Goal: Information Seeking & Learning: Learn about a topic

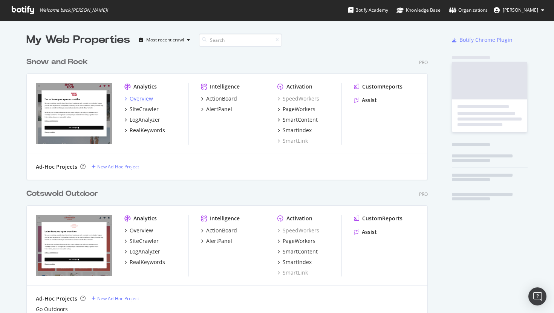
scroll to position [313, 554]
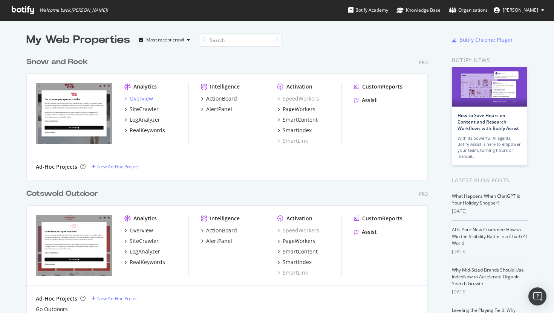
click at [142, 100] on div "Overview" at bounding box center [141, 99] width 23 height 8
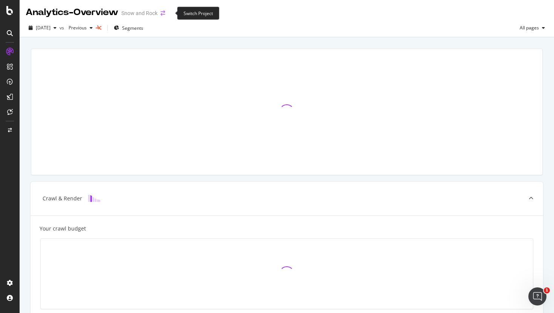
click at [165, 12] on icon "arrow-right-arrow-left" at bounding box center [163, 13] width 5 height 5
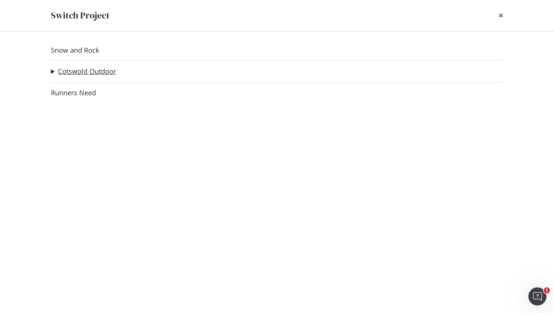
click at [95, 73] on link "Cotswold Outdoor" at bounding box center [87, 72] width 58 height 8
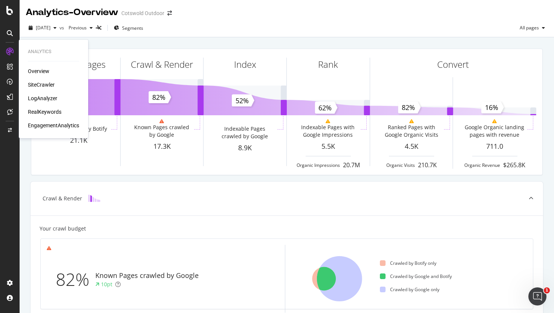
click at [42, 84] on div "SiteCrawler" at bounding box center [41, 85] width 27 height 8
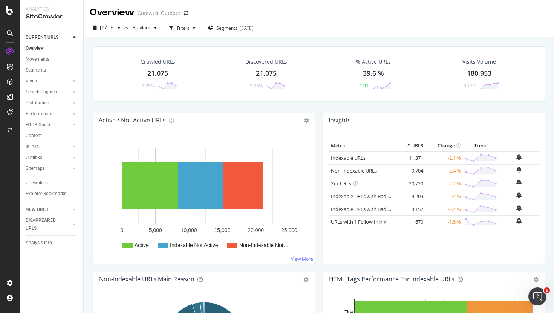
click at [158, 73] on div "21,075" at bounding box center [157, 74] width 21 height 10
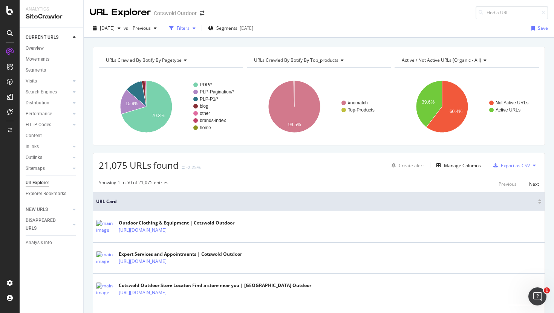
click at [190, 27] on div "Filters" at bounding box center [183, 28] width 13 height 6
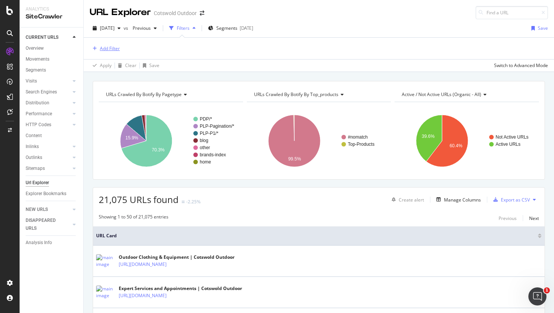
click at [109, 52] on div "Add Filter" at bounding box center [105, 48] width 30 height 8
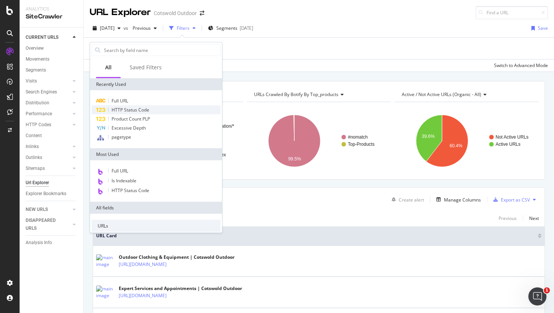
click at [130, 109] on span "HTTP Status Code" at bounding box center [131, 110] width 38 height 6
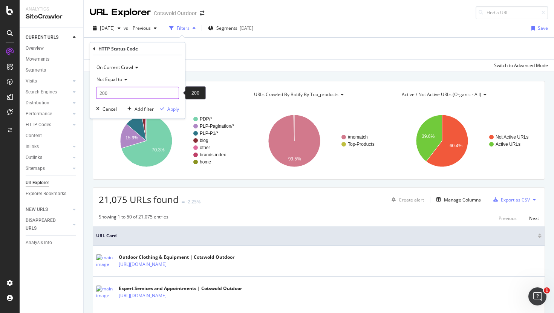
click at [112, 96] on input "200" at bounding box center [137, 93] width 83 height 12
click at [120, 81] on span "Not Equal to" at bounding box center [110, 79] width 26 height 6
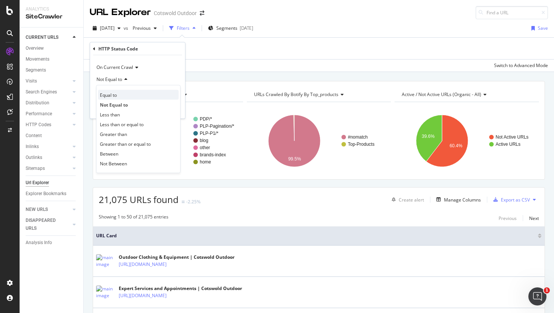
click at [111, 93] on span "Equal to" at bounding box center [108, 95] width 17 height 6
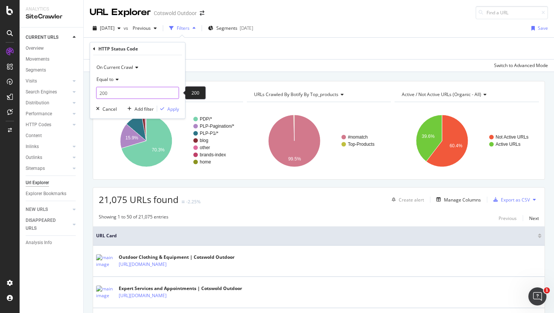
click at [111, 95] on input "200" at bounding box center [137, 93] width 83 height 12
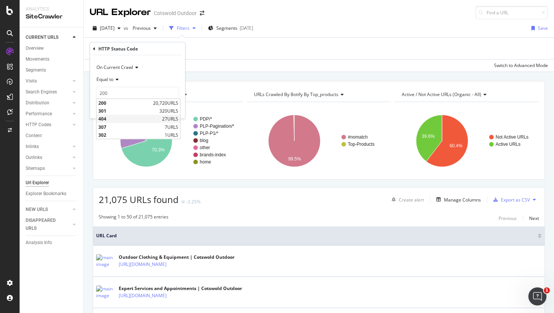
click at [109, 119] on span "404" at bounding box center [129, 119] width 62 height 6
type input "404"
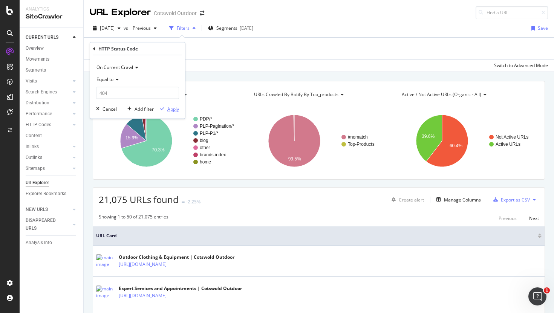
click at [176, 106] on div "Apply" at bounding box center [173, 109] width 12 height 6
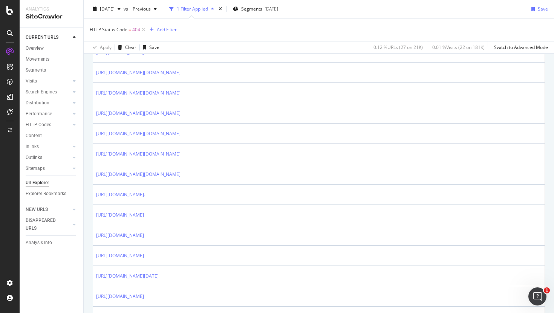
scroll to position [266, 0]
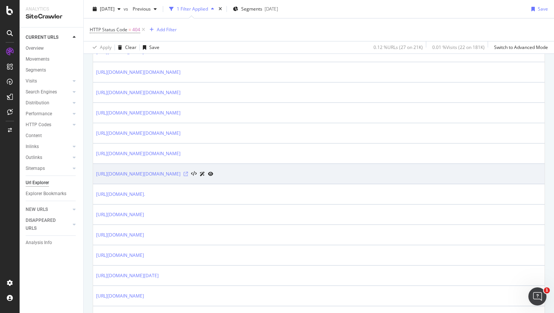
click at [188, 176] on icon at bounding box center [186, 174] width 5 height 5
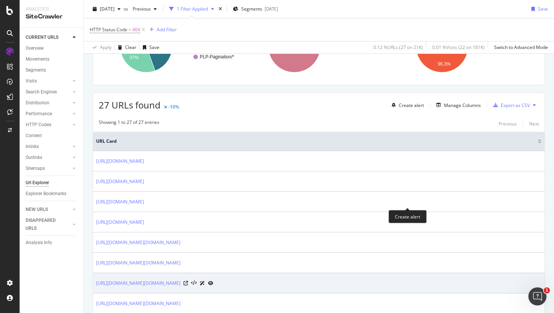
scroll to position [0, 0]
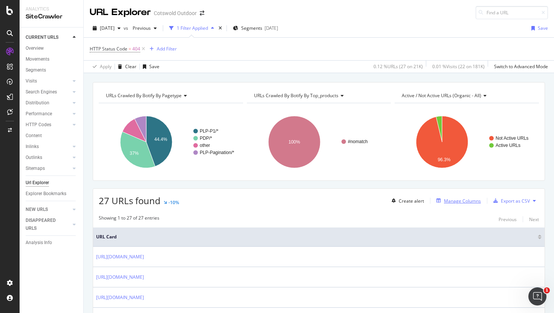
click at [458, 202] on div "Manage Columns" at bounding box center [462, 201] width 37 height 6
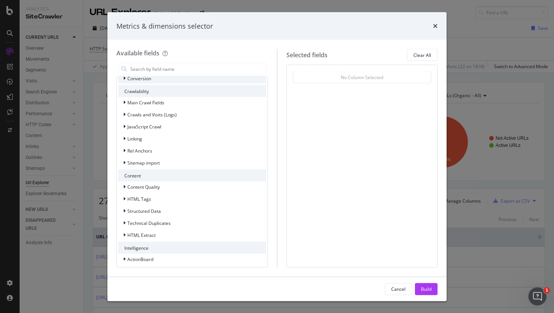
scroll to position [100, 0]
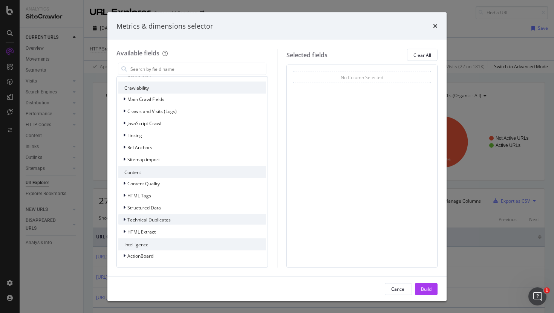
click at [128, 222] on span "Technical Duplicates" at bounding box center [148, 219] width 43 height 6
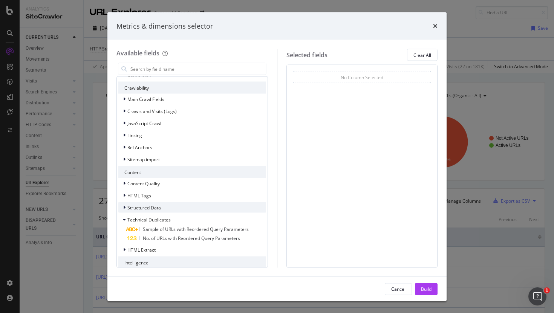
click at [130, 204] on div "Structured Data" at bounding box center [139, 208] width 43 height 8
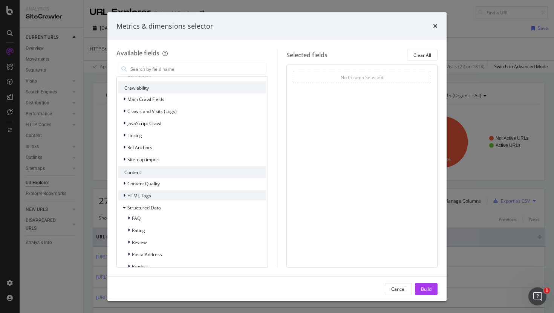
click at [137, 192] on span "HTML Tags" at bounding box center [139, 195] width 24 height 6
click at [136, 192] on div "HTML Tags" at bounding box center [134, 196] width 33 height 8
click at [136, 180] on div "Content Quality" at bounding box center [138, 184] width 41 height 8
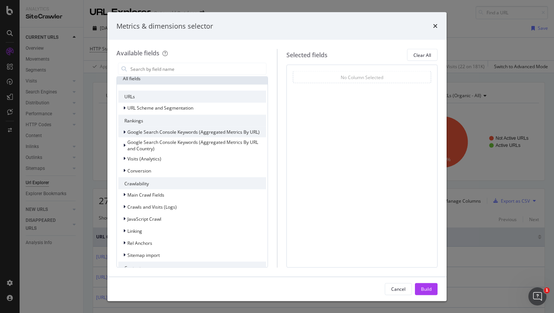
scroll to position [0, 0]
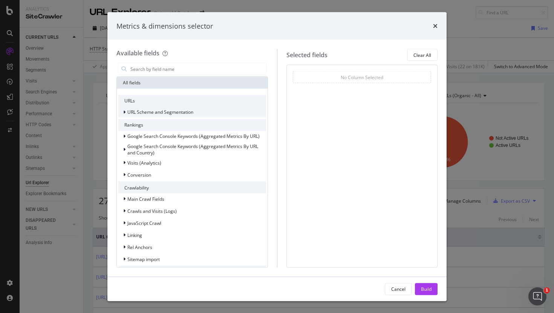
click at [124, 113] on icon "modal" at bounding box center [124, 112] width 2 height 5
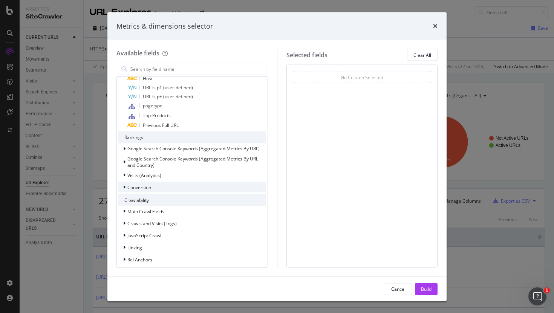
scroll to position [107, 0]
click at [135, 174] on span "Visits (Analytics)" at bounding box center [144, 174] width 34 height 6
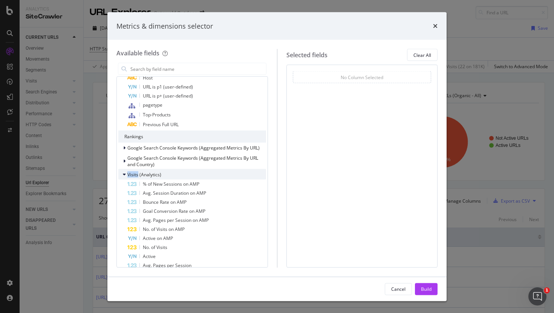
click at [135, 174] on span "Visits (Analytics)" at bounding box center [144, 174] width 34 height 6
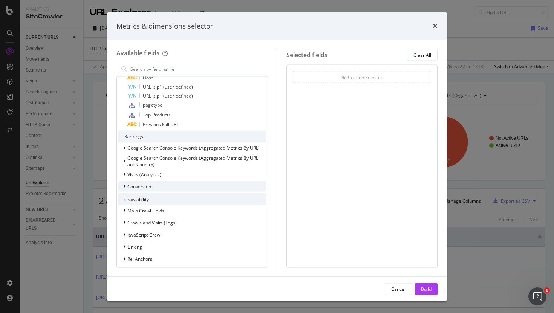
click at [132, 186] on span "Conversion" at bounding box center [139, 186] width 24 height 6
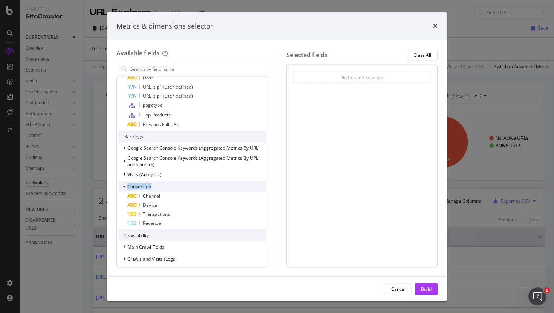
click at [132, 186] on span "Conversion" at bounding box center [139, 186] width 24 height 6
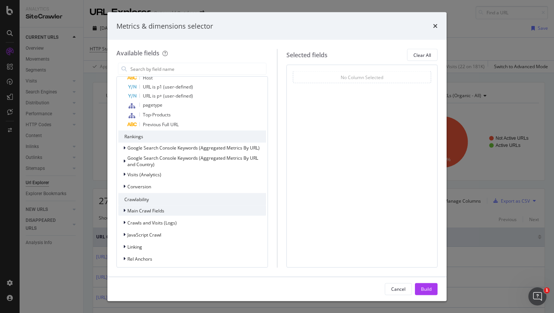
click at [133, 212] on span "Main Crawl Fields" at bounding box center [145, 210] width 37 height 6
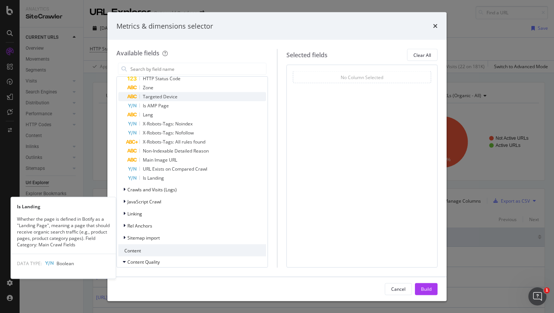
scroll to position [411, 0]
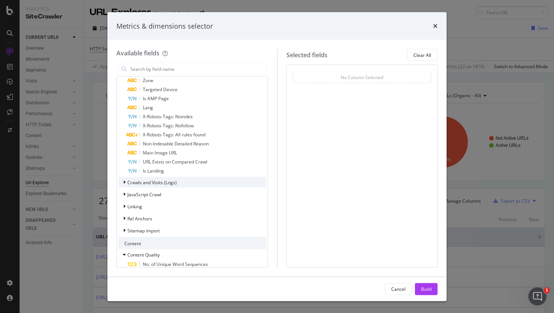
click at [157, 183] on span "Crawls and Visits (Logs)" at bounding box center [151, 182] width 49 height 6
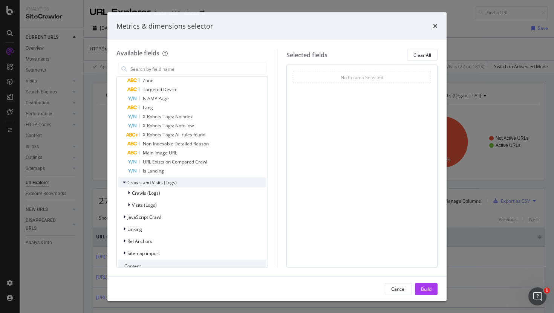
click at [157, 184] on span "Crawls and Visits (Logs)" at bounding box center [151, 182] width 49 height 6
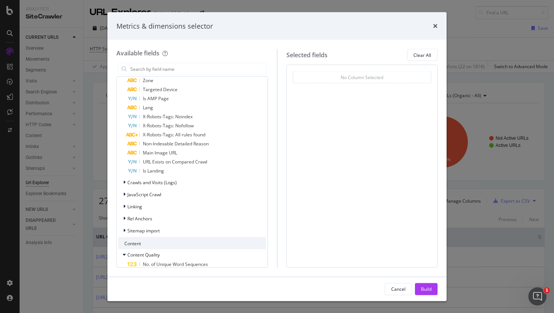
click at [438, 23] on div "Metrics & dimensions selector" at bounding box center [276, 26] width 339 height 28
click at [438, 24] on div "Metrics & dimensions selector" at bounding box center [276, 26] width 339 height 28
click at [434, 29] on icon "times" at bounding box center [435, 26] width 5 height 6
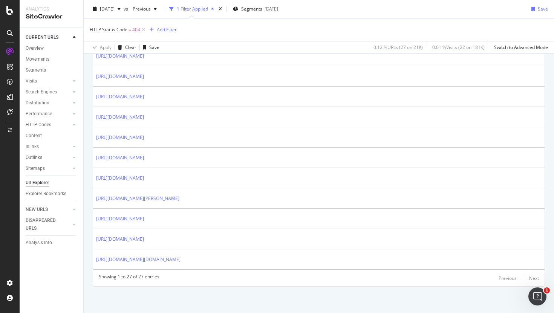
scroll to position [524, 0]
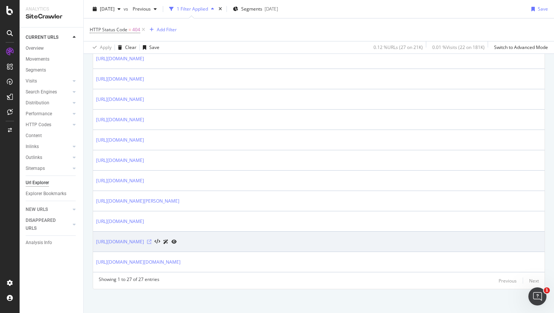
click at [152, 242] on icon at bounding box center [149, 242] width 5 height 5
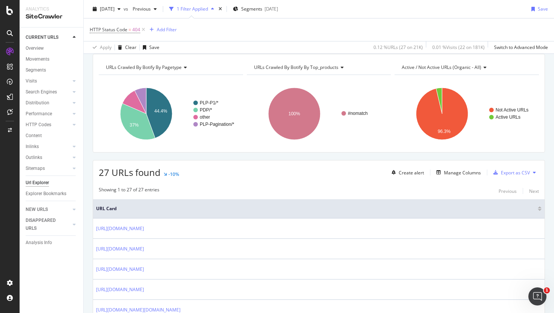
scroll to position [0, 0]
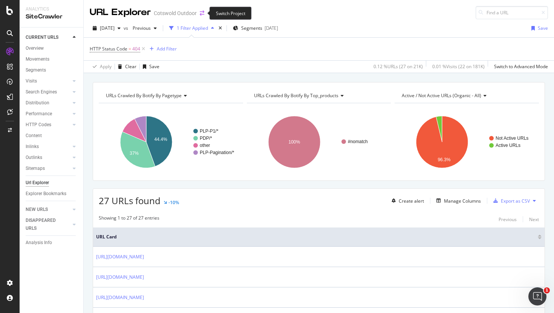
click at [203, 15] on icon "arrow-right-arrow-left" at bounding box center [202, 13] width 5 height 5
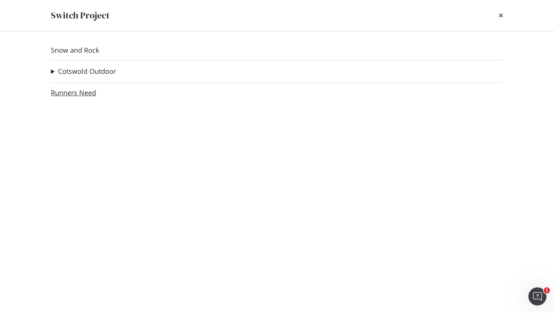
click at [83, 91] on link "Runners Need" at bounding box center [73, 93] width 45 height 8
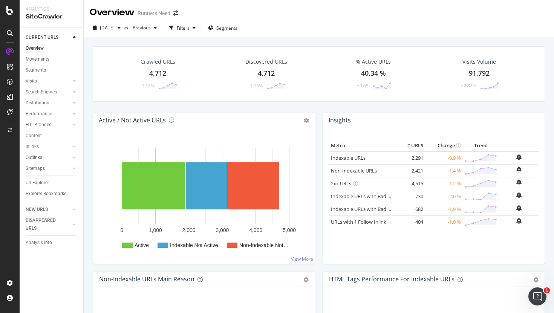
click at [157, 82] on div "-1.15%" at bounding box center [158, 86] width 38 height 8
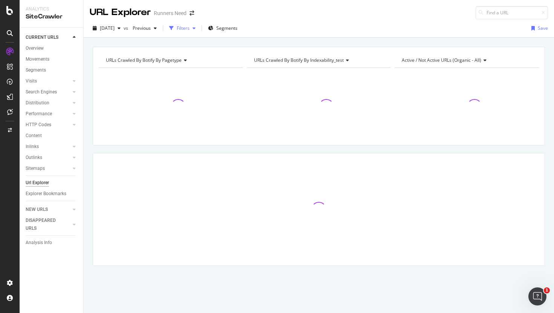
click at [190, 29] on div "Filters" at bounding box center [183, 28] width 13 height 6
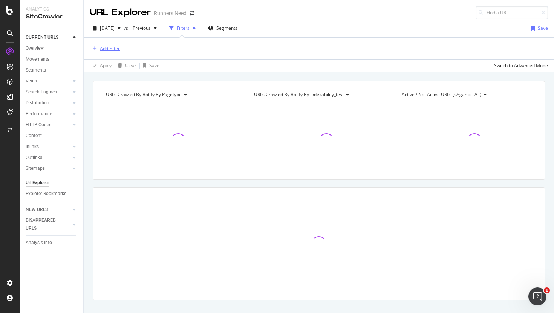
click at [102, 52] on div "Add Filter" at bounding box center [105, 48] width 30 height 8
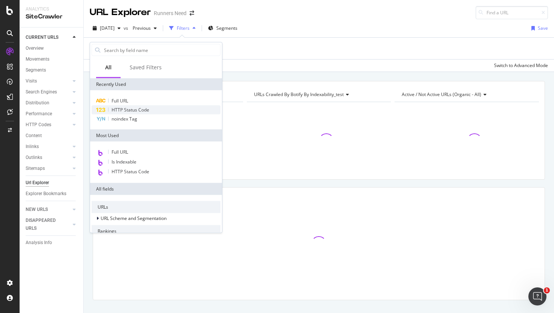
click at [132, 110] on span "HTTP Status Code" at bounding box center [131, 110] width 38 height 6
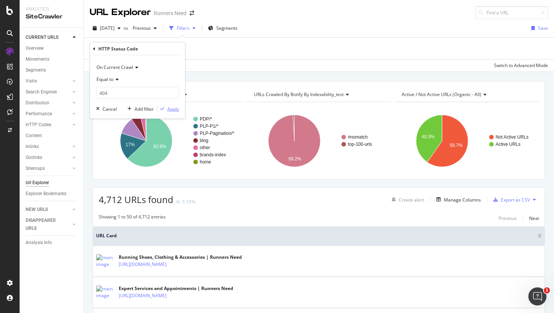
click at [172, 110] on div "Apply" at bounding box center [173, 109] width 12 height 6
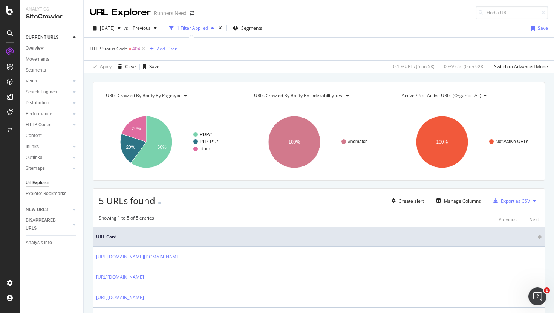
scroll to position [79, 0]
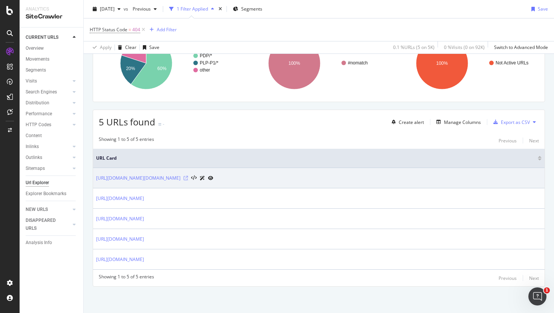
click at [188, 177] on icon at bounding box center [186, 178] width 5 height 5
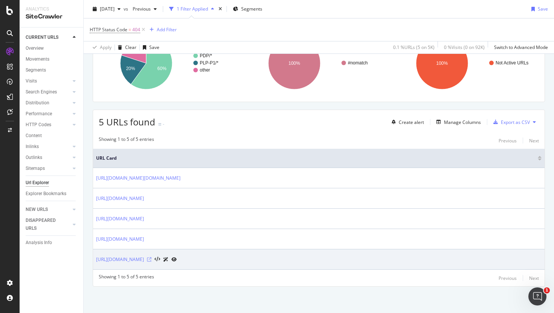
click at [152, 261] on icon at bounding box center [149, 260] width 5 height 5
